Goal: Transaction & Acquisition: Purchase product/service

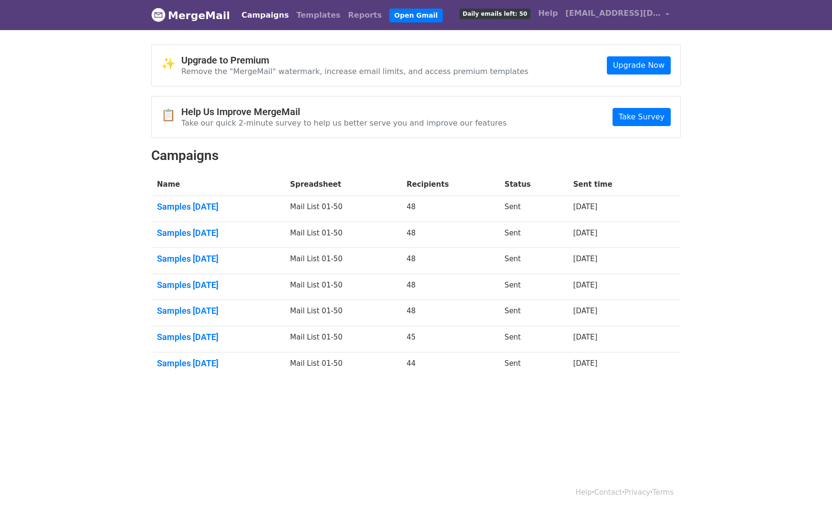
click at [65, 171] on body "MergeMail Campaigns Templates Reports Open Gmail Daily emails left: 50 Help phi…" at bounding box center [416, 211] width 832 height 423
click at [84, 202] on body "MergeMail Campaigns Templates Reports Open Gmail Daily emails left: 50 Help phi…" at bounding box center [416, 211] width 832 height 423
click at [123, 65] on body "MergeMail Campaigns Templates Reports Open Gmail Daily emails left: 50 Help phi…" at bounding box center [416, 211] width 832 height 423
click at [160, 17] on img at bounding box center [158, 15] width 14 height 14
click at [389, 13] on link "Open Gmail" at bounding box center [415, 16] width 53 height 14
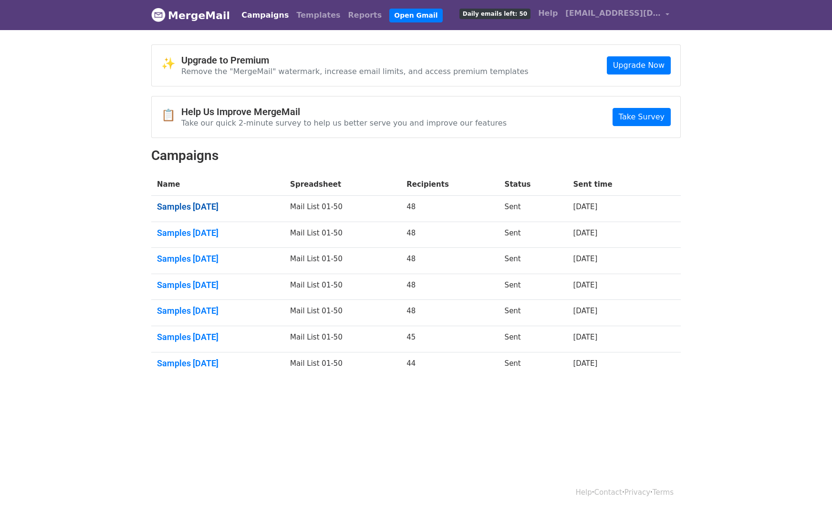
click at [191, 203] on link "Samples July 2025" at bounding box center [218, 206] width 122 height 10
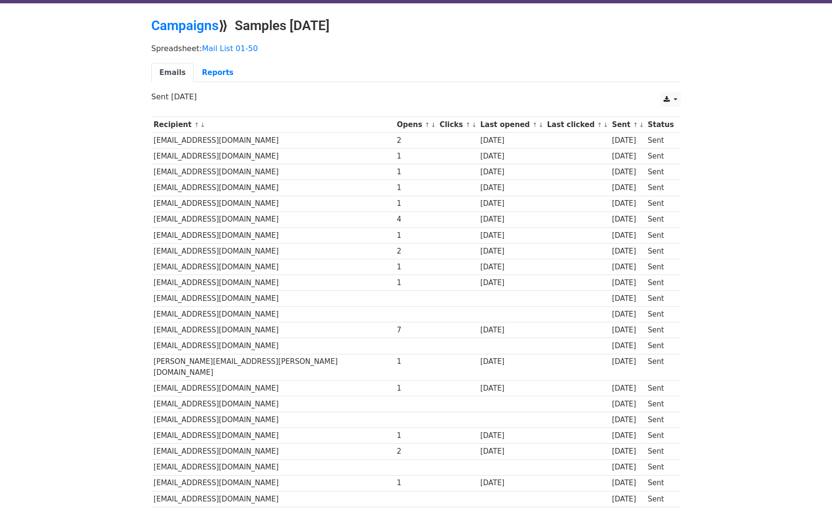
scroll to position [25, 0]
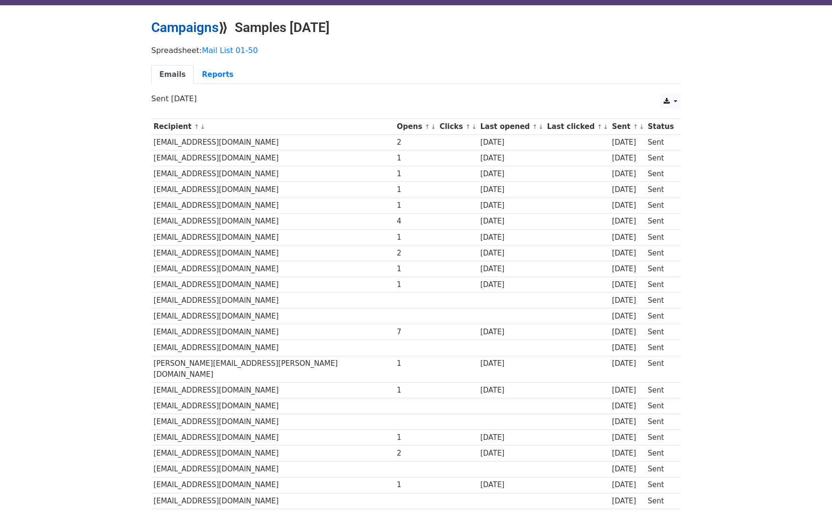
click at [217, 27] on link "Campaigns" at bounding box center [184, 28] width 67 height 16
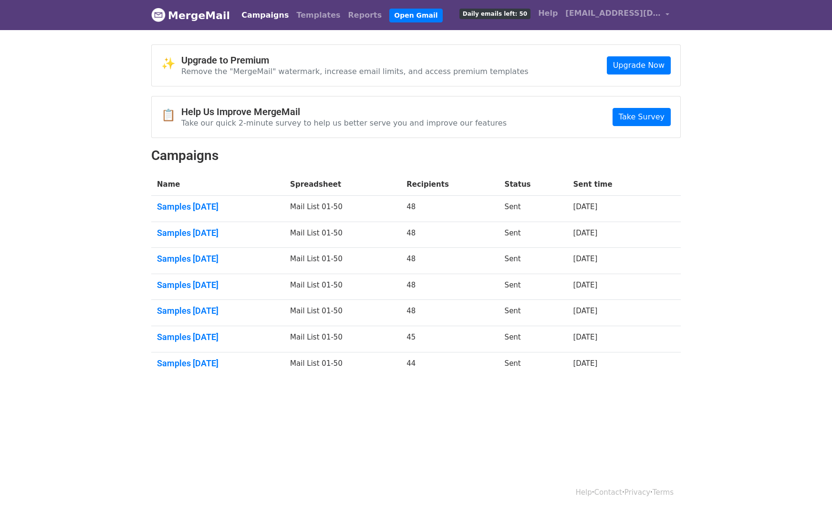
click at [125, 111] on body "MergeMail Campaigns Templates Reports Open Gmail Daily emails left: 50 Help phi…" at bounding box center [416, 211] width 832 height 423
click at [219, 58] on h4 "Upgrade to Premium" at bounding box center [354, 59] width 347 height 11
click at [99, 115] on body "MergeMail Campaigns Templates Reports Open Gmail Daily emails left: 50 Help phi…" at bounding box center [416, 211] width 832 height 423
click at [733, 63] on body "MergeMail Campaigns Templates Reports Open Gmail Daily emails left: 50 Help phi…" at bounding box center [416, 211] width 832 height 423
click at [765, 111] on body "MergeMail Campaigns Templates Reports Open Gmail Daily emails left: 50 Help phi…" at bounding box center [416, 211] width 832 height 423
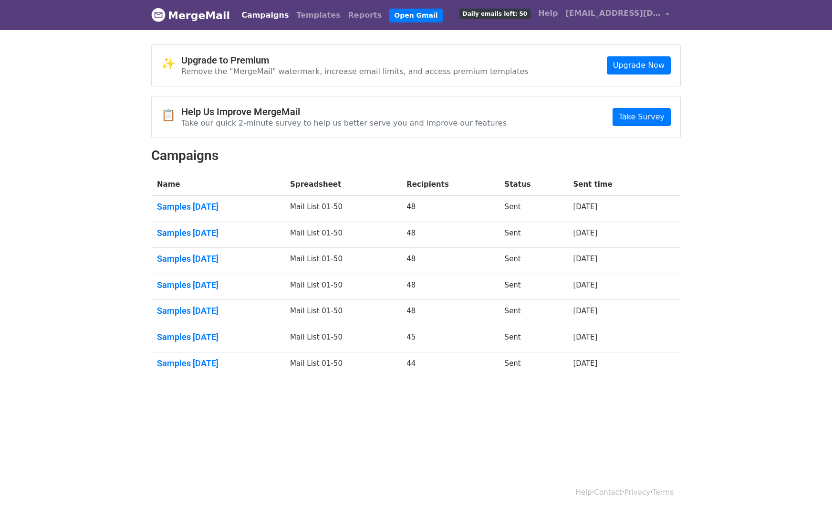
click at [310, 144] on div "✨ Upgrade to Premium Remove the "MergeMail" watermark, increase email limits, a…" at bounding box center [416, 214] width 544 height 341
click at [759, 132] on body "MergeMail Campaigns Templates Reports Open Gmail Daily emails left: 50 Help phi…" at bounding box center [416, 211] width 832 height 423
click at [644, 66] on link "Upgrade Now" at bounding box center [639, 65] width 64 height 18
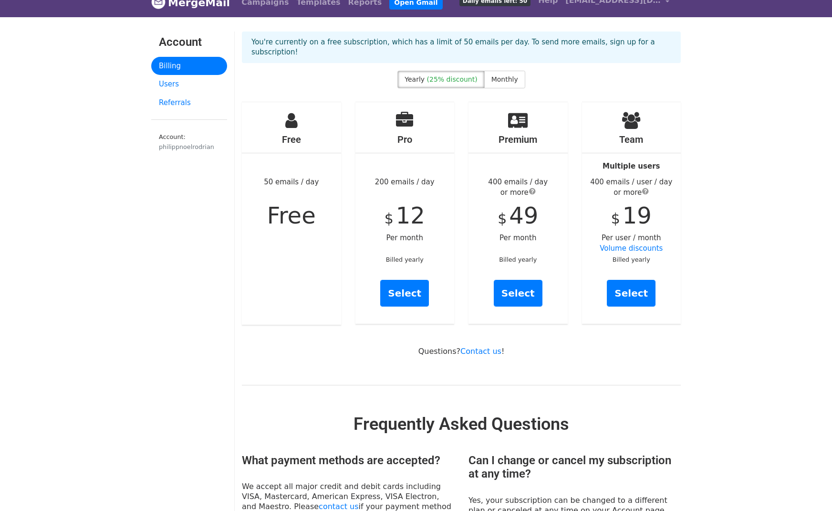
scroll to position [12, 0]
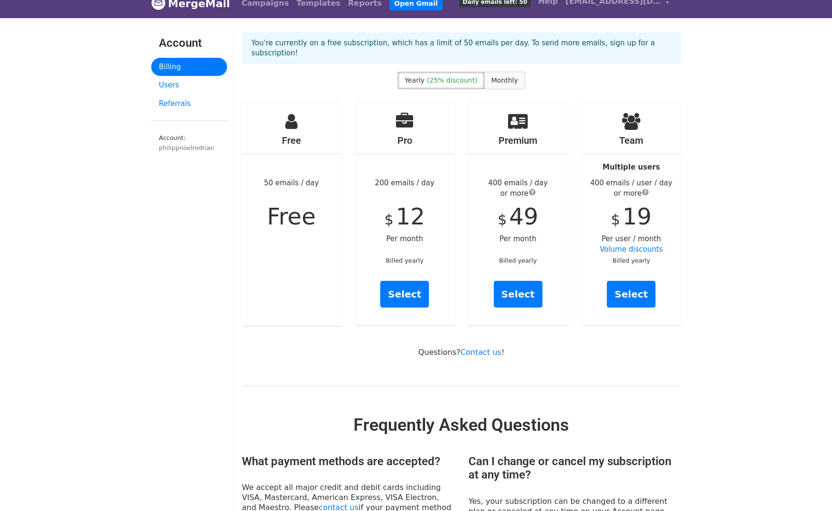
click at [504, 76] on span "Monthly" at bounding box center [504, 80] width 27 height 8
click at [511, 76] on span "Monthly" at bounding box center [504, 80] width 27 height 8
click at [458, 76] on span "(25% discount)" at bounding box center [452, 80] width 51 height 8
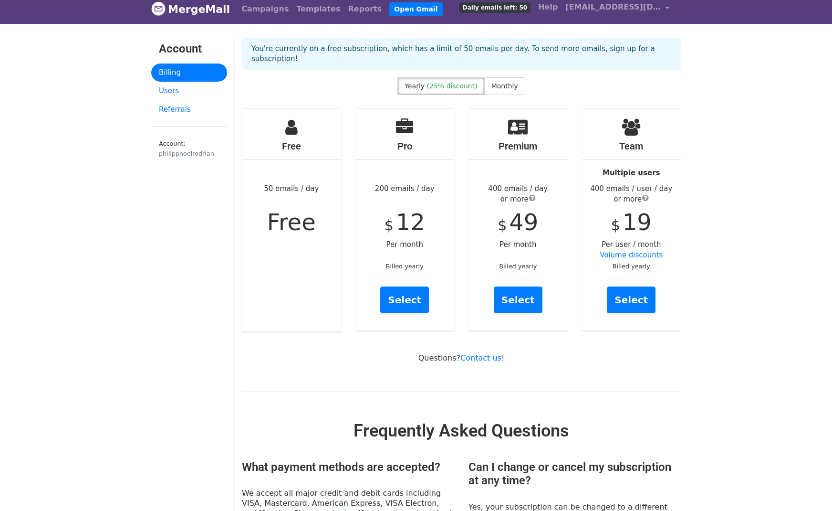
scroll to position [0, 0]
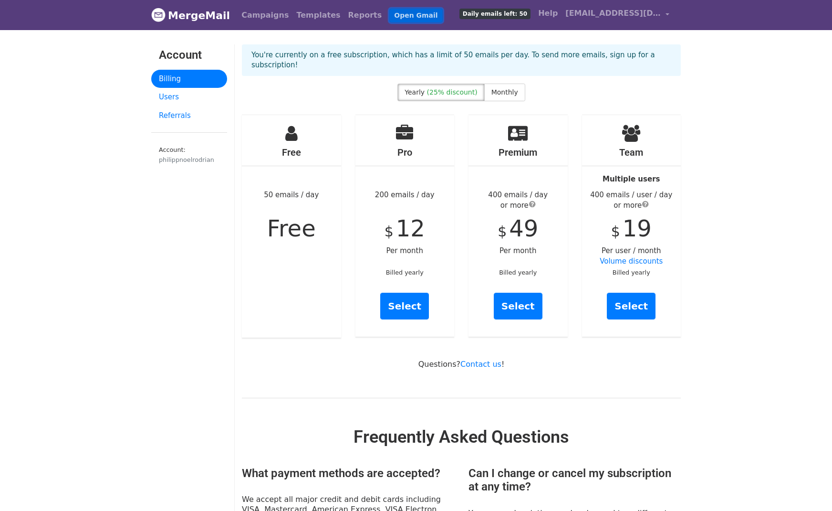
click at [389, 12] on link "Open Gmail" at bounding box center [415, 16] width 53 height 14
click at [110, 73] on body "MergeMail Campaigns Templates Reports Open Gmail Daily emails left: 50 Help phi…" at bounding box center [416, 499] width 832 height 999
click at [167, 94] on link "Users" at bounding box center [189, 97] width 76 height 19
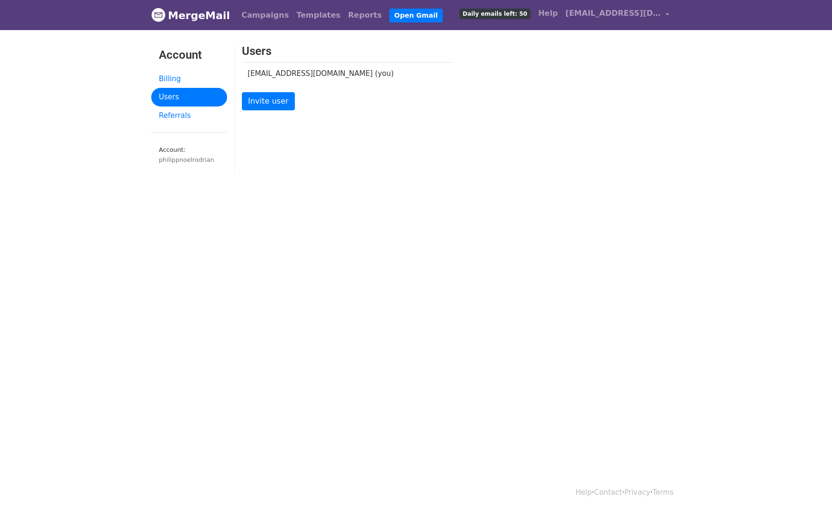
click at [380, 199] on body "MergeMail Campaigns Templates Reports Open Gmail Daily emails left: 50 Help phi…" at bounding box center [416, 110] width 832 height 220
click at [168, 115] on link "Referrals" at bounding box center [189, 115] width 76 height 19
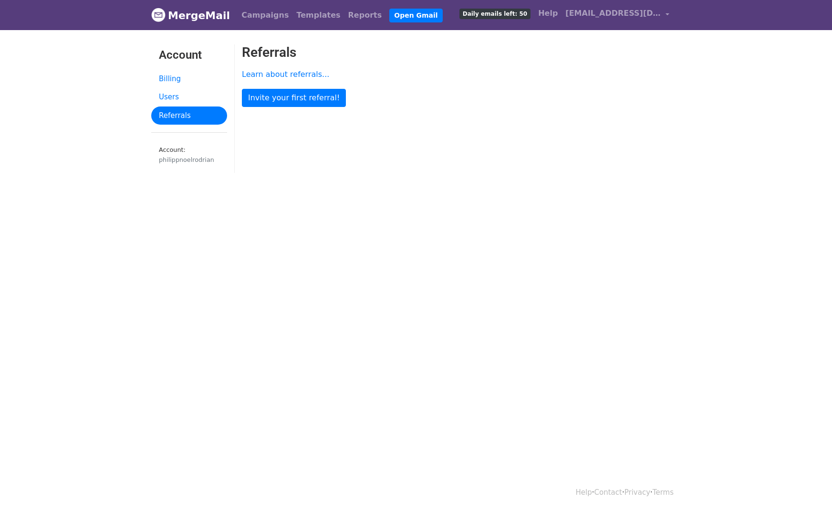
click at [102, 115] on body "MergeMail Campaigns Templates Reports Open Gmail Daily emails left: 50 Help phi…" at bounding box center [416, 110] width 832 height 220
click at [271, 76] on link "Learn about referrals..." at bounding box center [285, 74] width 87 height 9
click at [532, 98] on div "Learn about referrals... Invite your first referral!" at bounding box center [386, 85] width 302 height 42
click at [286, 263] on html "MergeMail Campaigns Templates Reports Open Gmail Daily emails left: 50 Help phi…" at bounding box center [416, 255] width 832 height 511
